Goal: Task Accomplishment & Management: Manage account settings

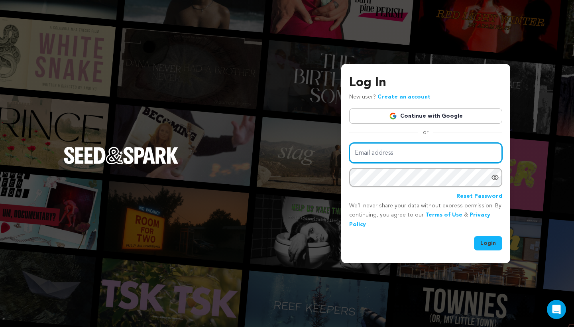
type input "[PERSON_NAME][EMAIL_ADDRESS][DOMAIN_NAME]"
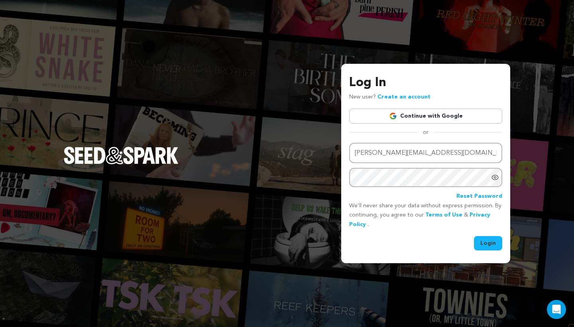
click at [486, 242] on button "Login" at bounding box center [488, 243] width 28 height 14
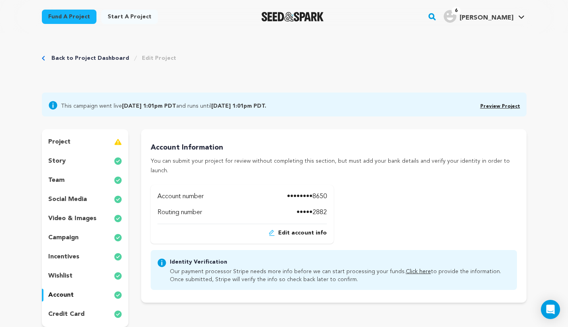
click at [500, 105] on link "Preview Project" at bounding box center [501, 106] width 40 height 5
click at [406, 269] on link "Click here" at bounding box center [418, 272] width 25 height 6
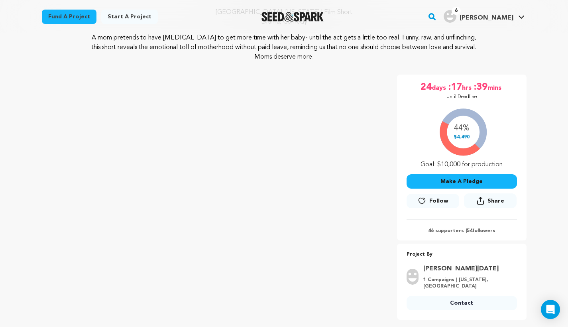
scroll to position [95, 0]
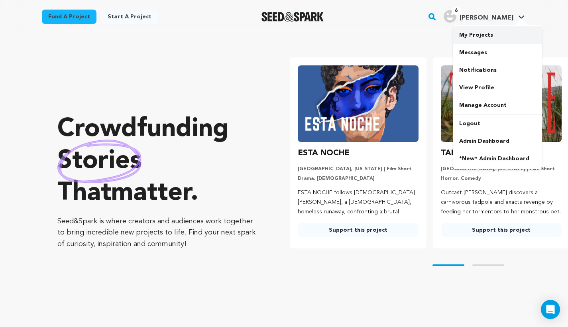
click at [494, 39] on link "My Projects" at bounding box center [497, 35] width 89 height 18
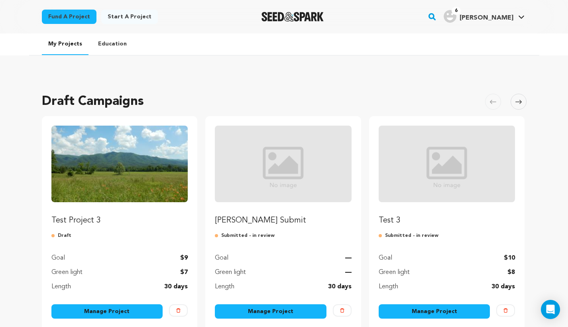
click at [103, 308] on link "Manage Project" at bounding box center [107, 311] width 112 height 14
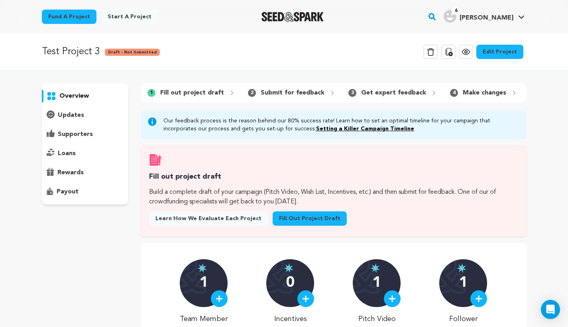
click at [500, 54] on link "Edit Project" at bounding box center [500, 52] width 47 height 14
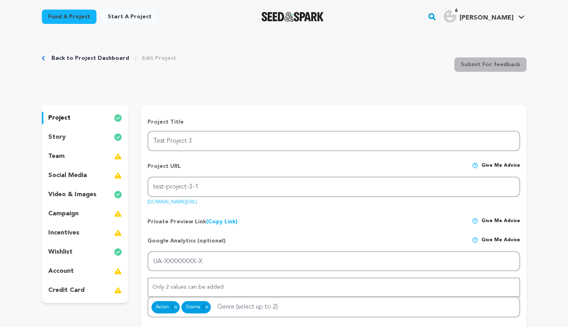
click at [88, 141] on div "story" at bounding box center [85, 137] width 87 height 13
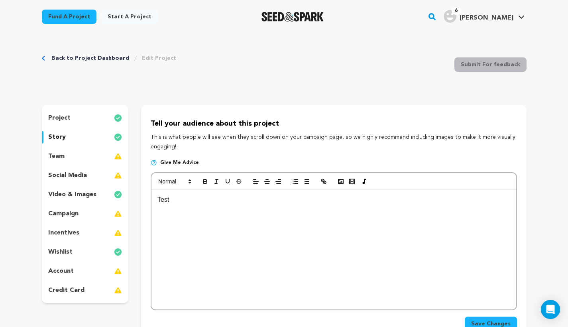
click at [278, 274] on div "Test" at bounding box center [334, 250] width 365 height 120
click at [82, 58] on link "Back to Project Dashboard" at bounding box center [90, 58] width 78 height 8
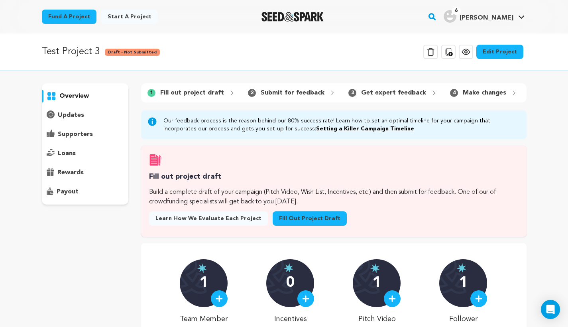
click at [78, 138] on p "supporters" at bounding box center [75, 135] width 35 height 10
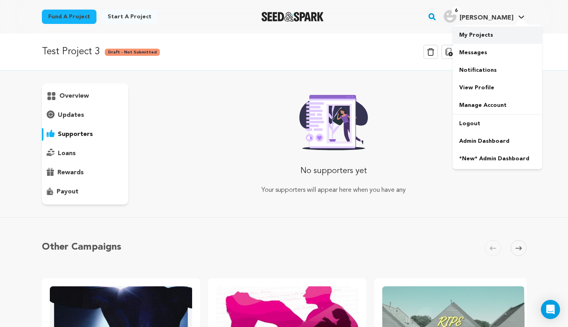
click at [484, 41] on link "My Projects" at bounding box center [497, 35] width 89 height 18
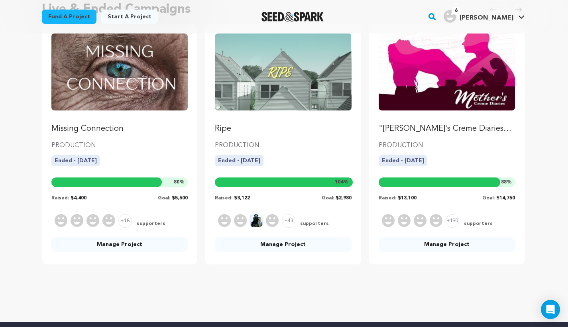
scroll to position [374, 0]
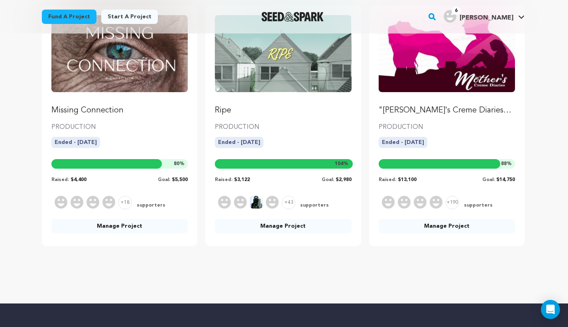
click at [288, 227] on link "Manage Project" at bounding box center [283, 226] width 137 height 14
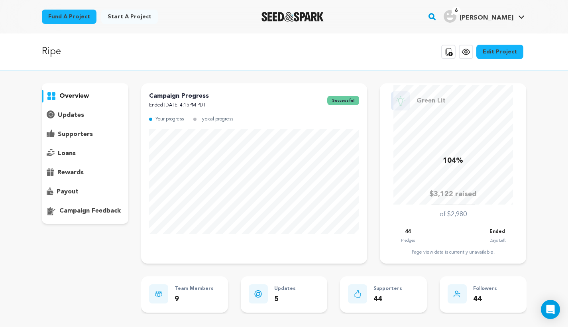
click at [501, 57] on link "Edit Project" at bounding box center [500, 52] width 47 height 14
click at [66, 135] on p "supporters" at bounding box center [75, 135] width 35 height 10
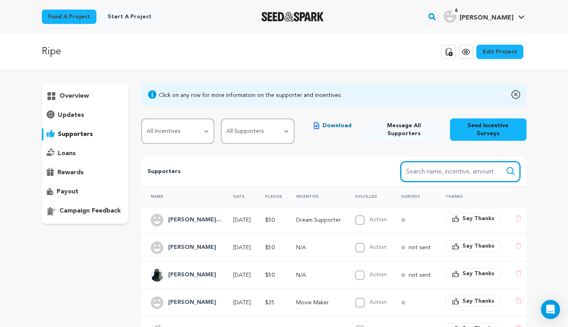
click at [466, 170] on input "Search name, item" at bounding box center [461, 172] width 120 height 20
type input "dream"
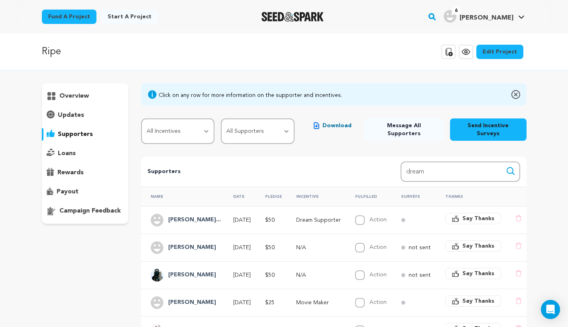
click at [514, 166] on icon "submit" at bounding box center [511, 171] width 10 height 10
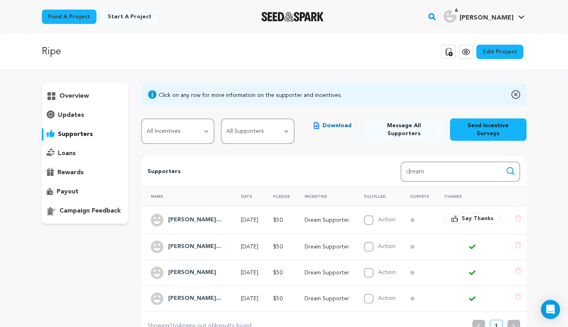
click at [437, 17] on rect "button" at bounding box center [433, 17] width 10 height 10
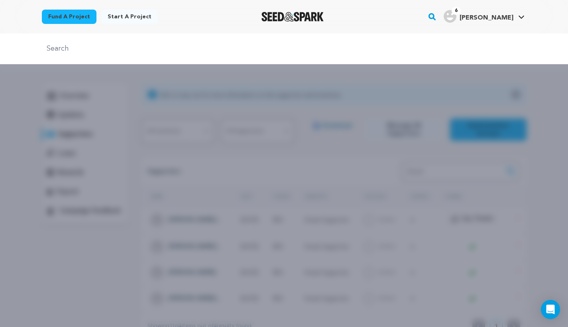
click at [415, 17] on div "Fund a project Start a project Search 6" at bounding box center [278, 16] width 498 height 21
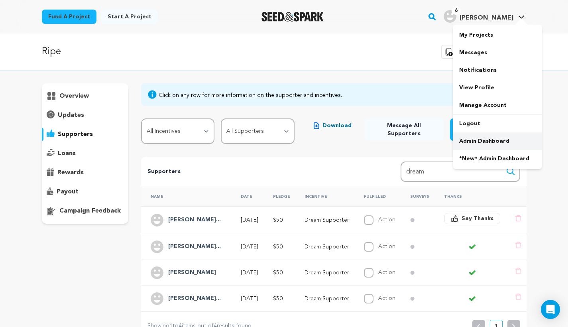
click at [503, 146] on link "Admin Dashboard" at bounding box center [497, 141] width 89 height 18
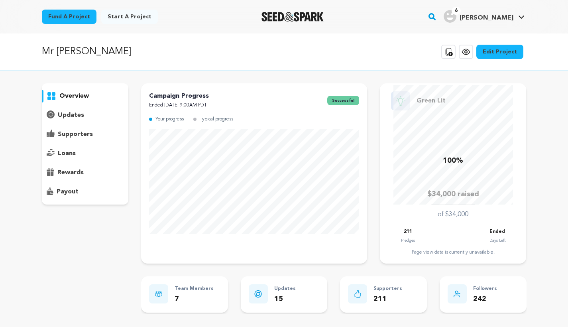
click at [87, 132] on p "supporters" at bounding box center [75, 135] width 35 height 10
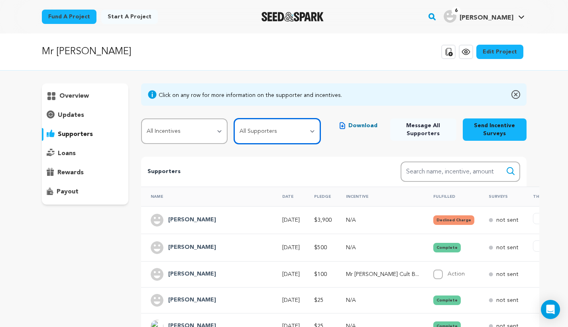
select select "pledge_incomplete"
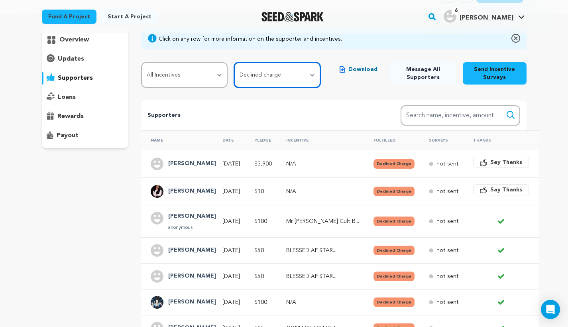
scroll to position [51, 0]
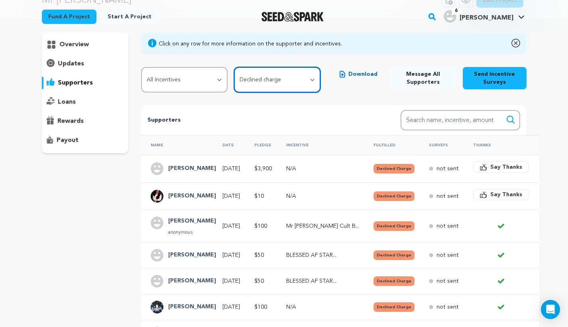
select select
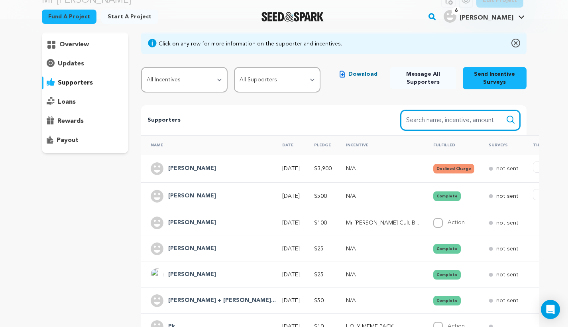
click at [449, 125] on input "Search name, item" at bounding box center [461, 120] width 120 height 20
type input "[PERSON_NAME]"
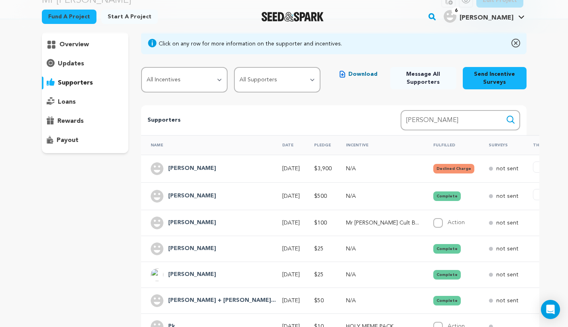
click at [515, 116] on icon "submit" at bounding box center [511, 120] width 10 height 10
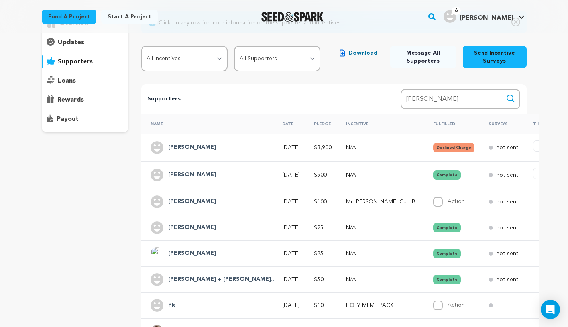
scroll to position [2, 0]
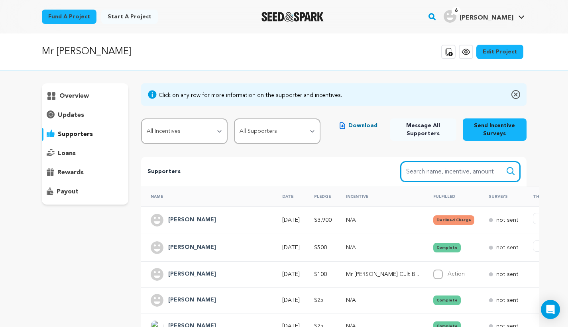
click at [476, 171] on input "Search name, item" at bounding box center [461, 172] width 120 height 20
type input "[PERSON_NAME]"
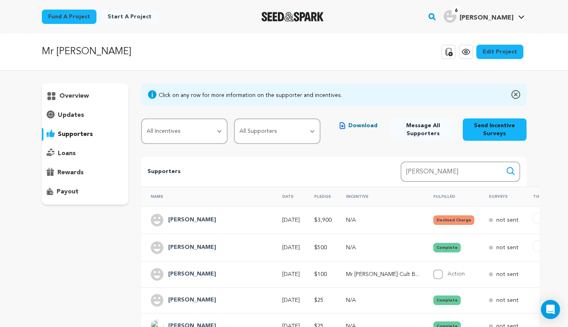
click at [515, 168] on icon "submit" at bounding box center [511, 171] width 10 height 10
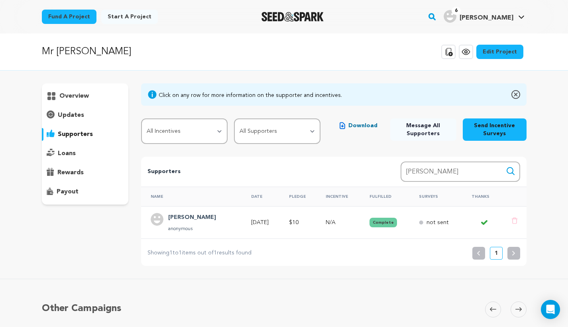
click at [218, 214] on td "[PERSON_NAME] anonymous" at bounding box center [191, 222] width 101 height 32
click at [85, 98] on p "overview" at bounding box center [74, 96] width 30 height 10
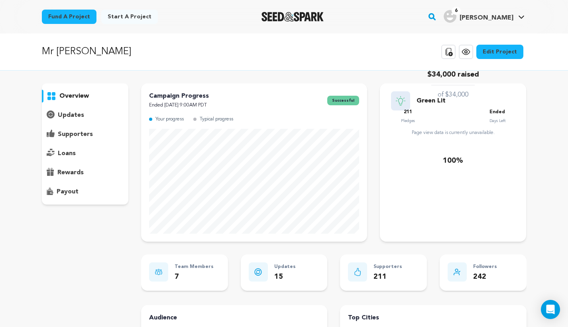
click at [80, 116] on p "updates" at bounding box center [71, 116] width 26 height 10
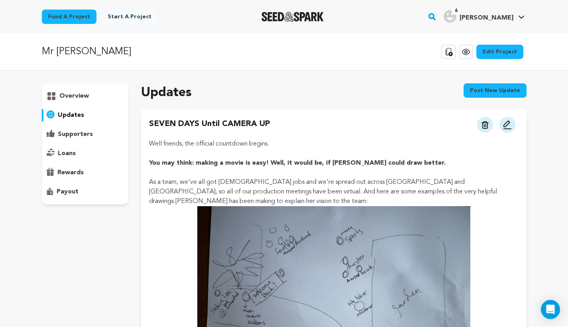
click at [81, 131] on p "supporters" at bounding box center [75, 135] width 35 height 10
